Goal: Information Seeking & Learning: Learn about a topic

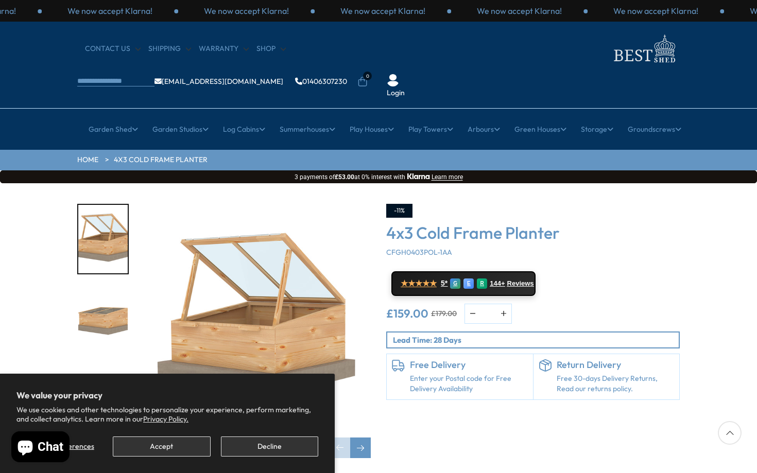
click at [241, 451] on button "Decline" at bounding box center [269, 447] width 97 height 20
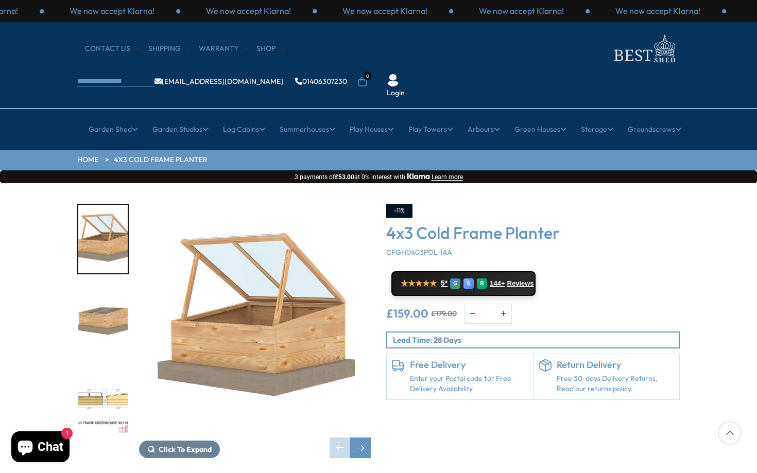
click at [90, 368] on img "3 / 11" at bounding box center [102, 400] width 49 height 68
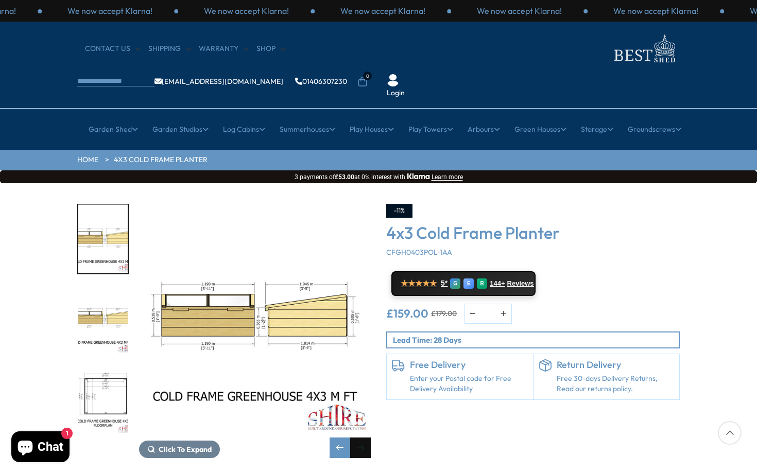
click at [361, 438] on div "Next slide" at bounding box center [360, 448] width 21 height 21
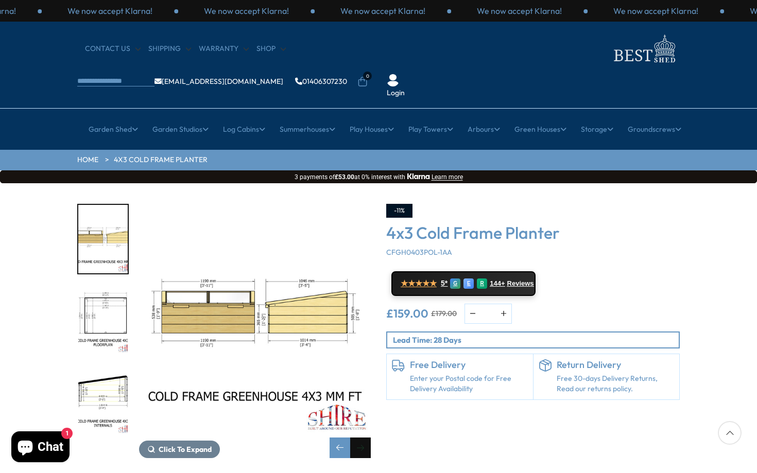
click at [361, 438] on div "Next slide" at bounding box center [360, 448] width 21 height 21
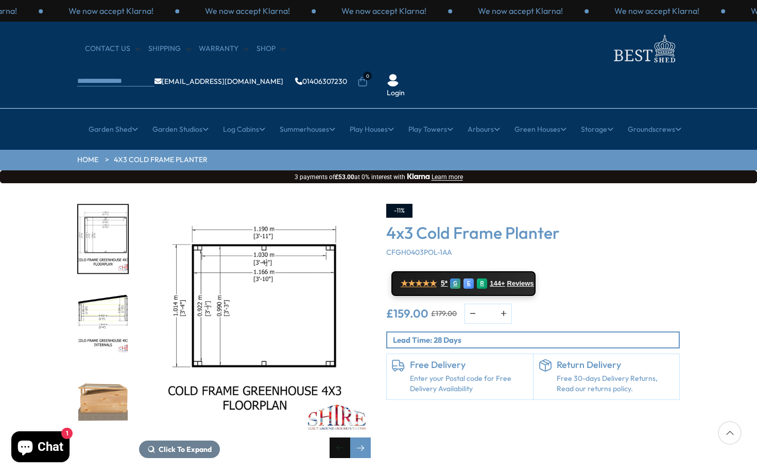
click at [335, 438] on div "Previous slide" at bounding box center [340, 448] width 21 height 21
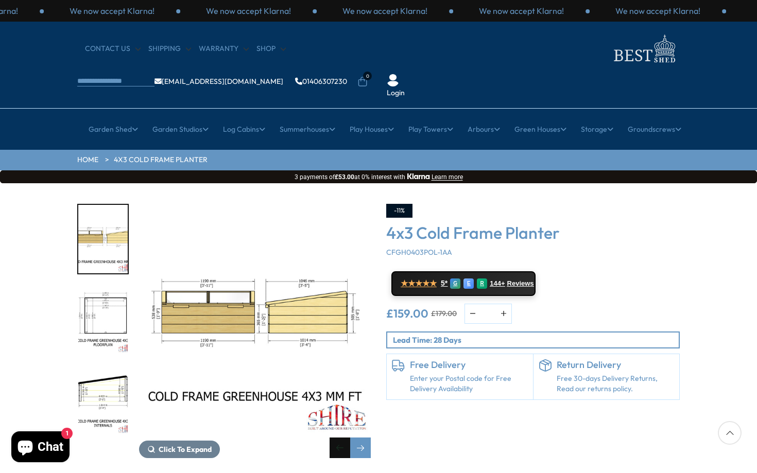
click at [335, 438] on div "Previous slide" at bounding box center [340, 448] width 21 height 21
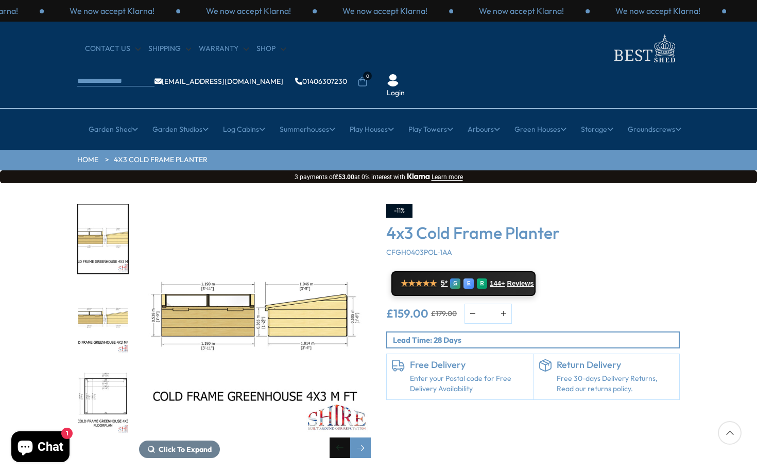
click at [335, 438] on div "Previous slide" at bounding box center [340, 448] width 21 height 21
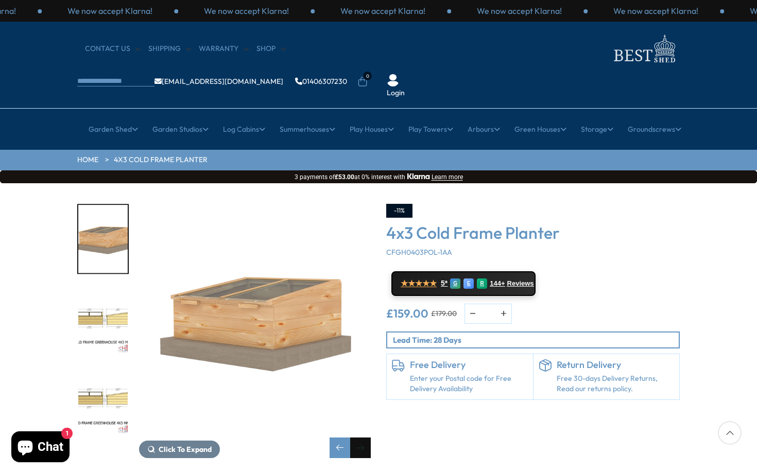
click at [362, 438] on div "Next slide" at bounding box center [360, 448] width 21 height 21
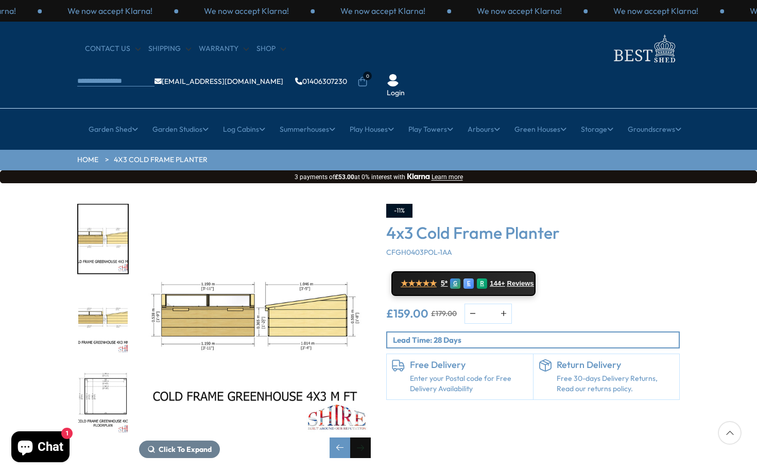
click at [362, 438] on div "Next slide" at bounding box center [360, 448] width 21 height 21
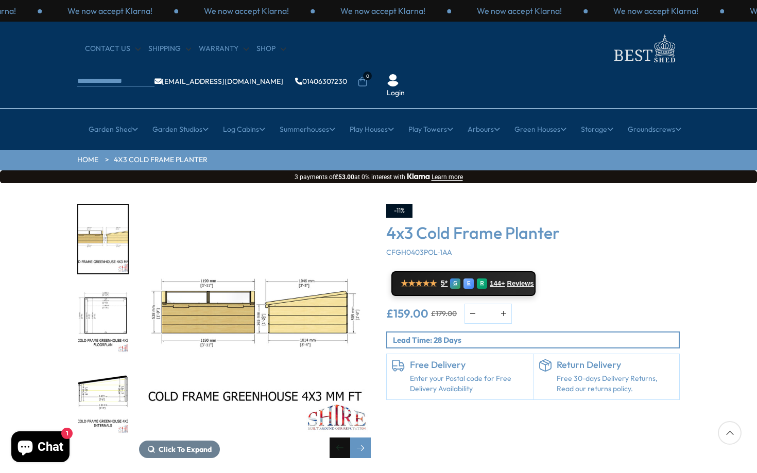
click at [340, 438] on div "Previous slide" at bounding box center [340, 448] width 21 height 21
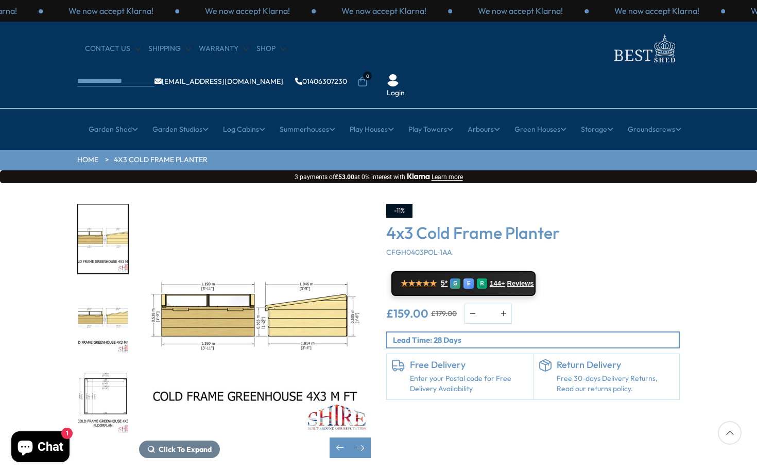
click at [372, 423] on div "Click To Expand Click To Expand Click To Expand Click To Expand Click To Expand…" at bounding box center [224, 331] width 309 height 254
click at [363, 438] on div "Next slide" at bounding box center [360, 448] width 21 height 21
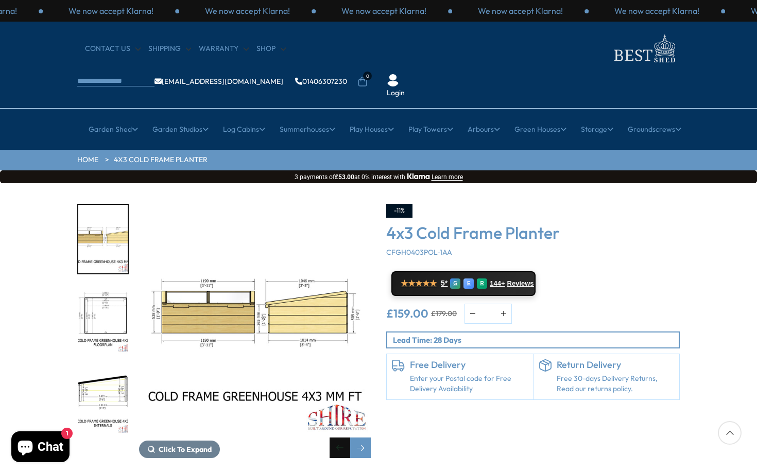
click at [337, 438] on div "Previous slide" at bounding box center [340, 448] width 21 height 21
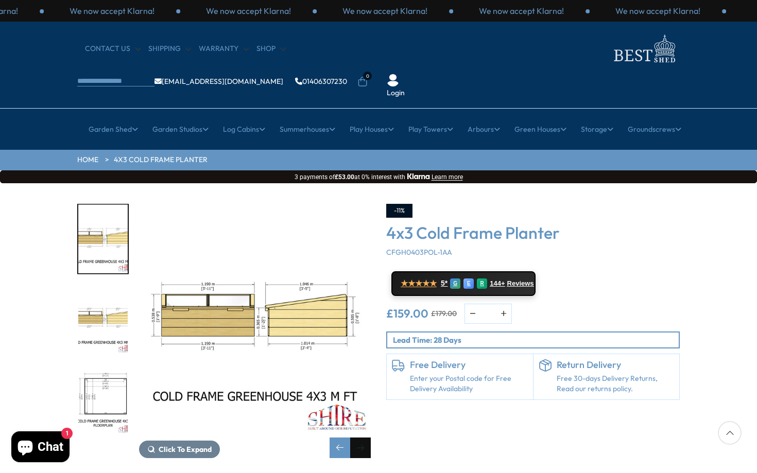
click at [362, 438] on div "Next slide" at bounding box center [360, 448] width 21 height 21
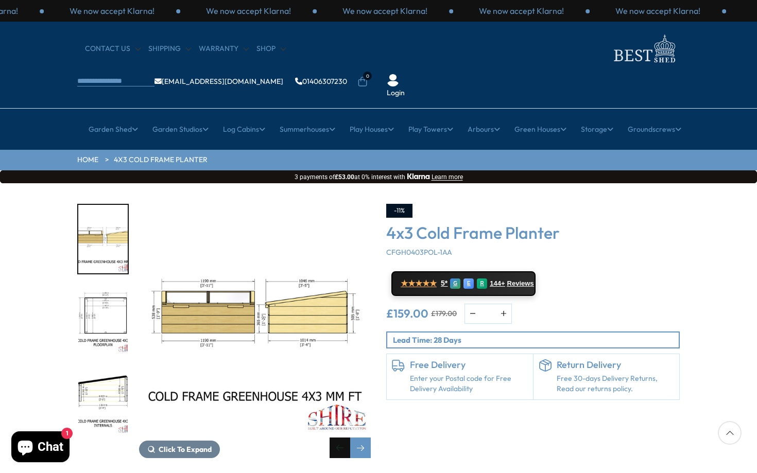
click at [336, 438] on div "Previous slide" at bounding box center [340, 448] width 21 height 21
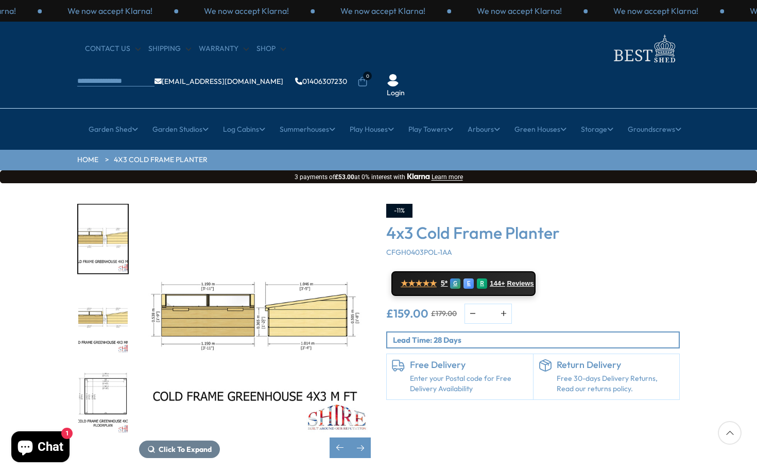
click at [327, 411] on div "Click To Expand" at bounding box center [255, 331] width 232 height 254
click at [337, 438] on div "Previous slide" at bounding box center [340, 448] width 21 height 21
